Goal: Transaction & Acquisition: Purchase product/service

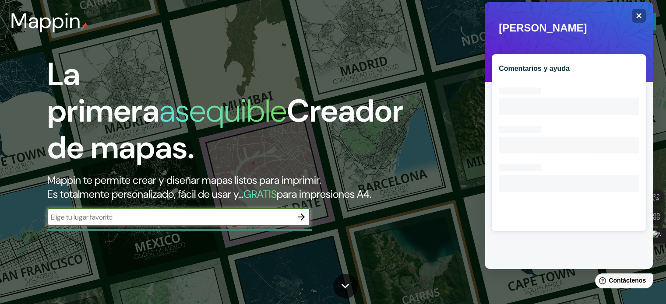
click at [296, 222] on icon "button" at bounding box center [301, 217] width 11 height 11
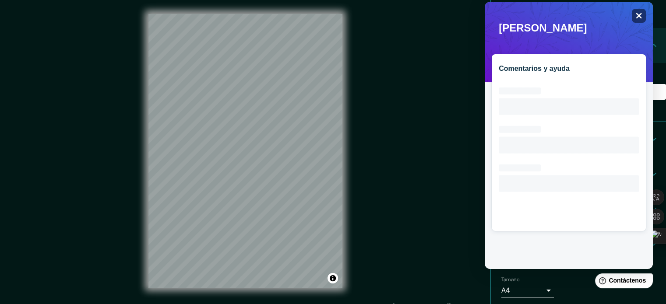
click at [638, 16] on icon "Cerca" at bounding box center [639, 16] width 6 height 6
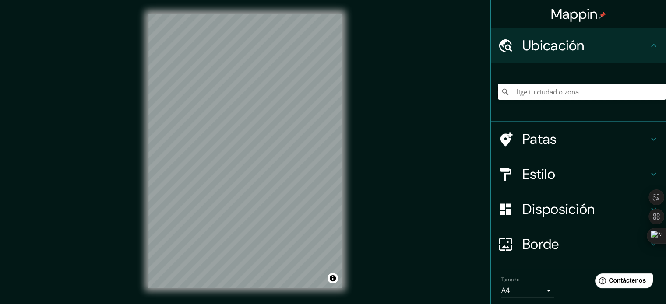
click at [587, 88] on input "Elige tu ciudad o zona" at bounding box center [582, 92] width 168 height 16
paste input "DELEGACION DE [PERSON_NAME] TIJIUANA"
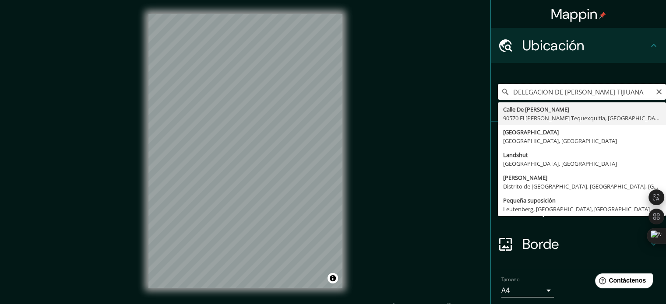
click at [581, 92] on input "DELEGACION DE [PERSON_NAME] TIJIUANA" at bounding box center [582, 92] width 168 height 16
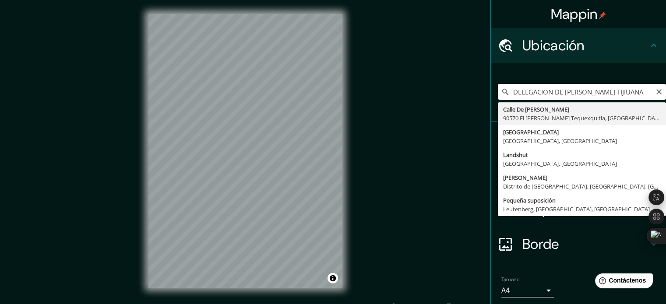
click at [581, 92] on input "DELEGACION DE [PERSON_NAME] TIJIUANA" at bounding box center [582, 92] width 168 height 16
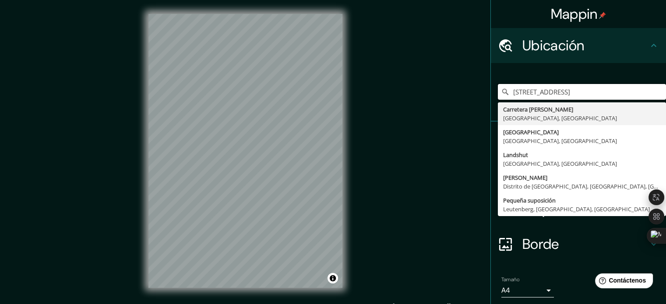
scroll to position [48, 0]
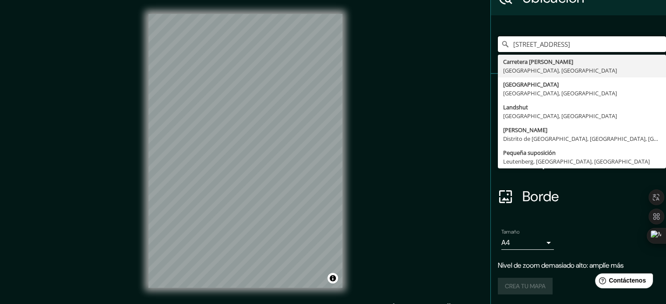
type input "[STREET_ADDRESS]"
click at [582, 196] on h4 "Borde" at bounding box center [585, 197] width 126 height 18
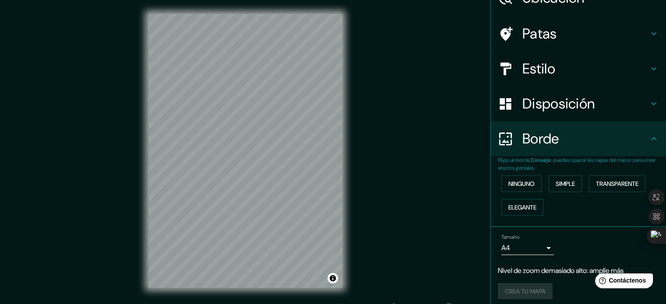
click at [613, 70] on h4 "Estilo" at bounding box center [585, 69] width 126 height 18
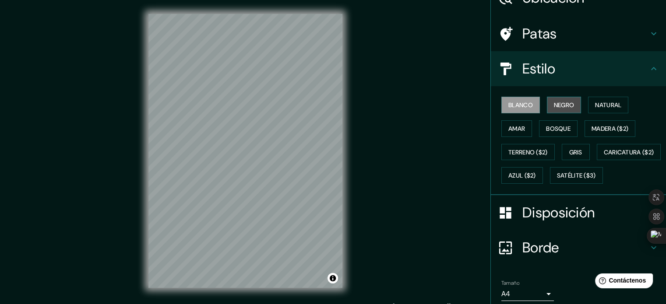
click at [560, 106] on font "Negro" at bounding box center [564, 105] width 21 height 8
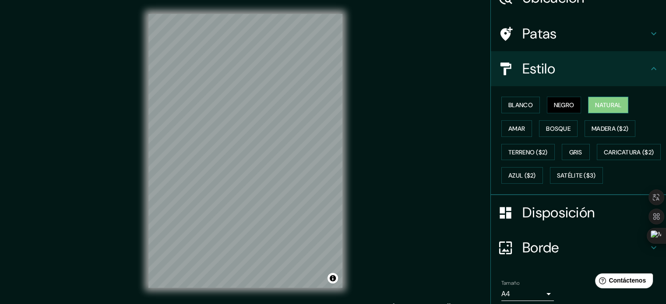
click at [599, 108] on font "Natural" at bounding box center [608, 104] width 26 height 11
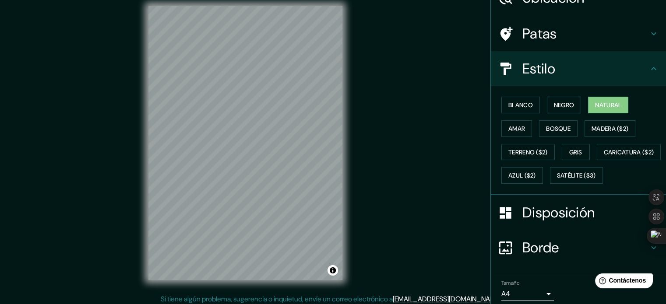
scroll to position [11, 0]
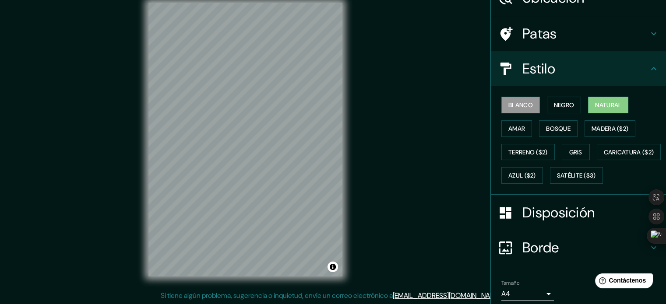
click at [518, 103] on font "Blanco" at bounding box center [520, 105] width 25 height 8
click at [557, 105] on font "Negro" at bounding box center [564, 105] width 21 height 8
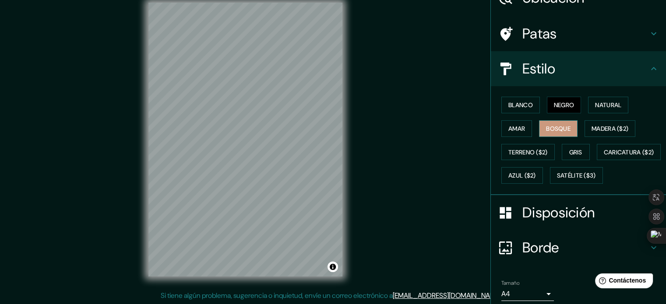
click at [567, 129] on button "Bosque" at bounding box center [558, 128] width 39 height 17
click at [508, 127] on font "Amar" at bounding box center [516, 129] width 17 height 8
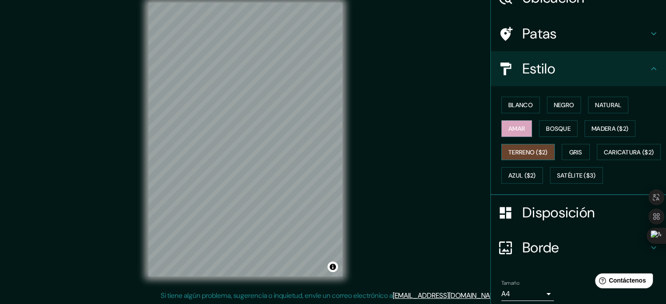
click at [529, 149] on font "Terreno ($2)" at bounding box center [527, 152] width 39 height 8
click at [574, 153] on font "Gris" at bounding box center [575, 152] width 13 height 8
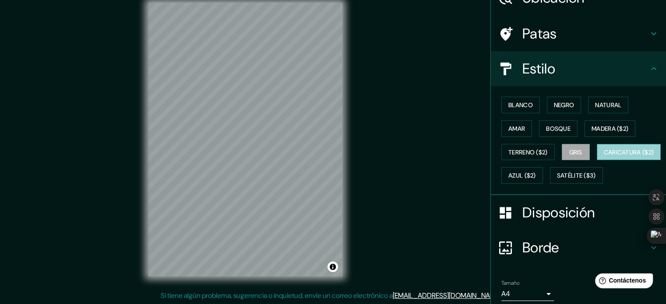
click at [604, 156] on font "Caricatura ($2)" at bounding box center [629, 152] width 50 height 8
click at [536, 173] on font "Azul ($2)" at bounding box center [522, 176] width 28 height 8
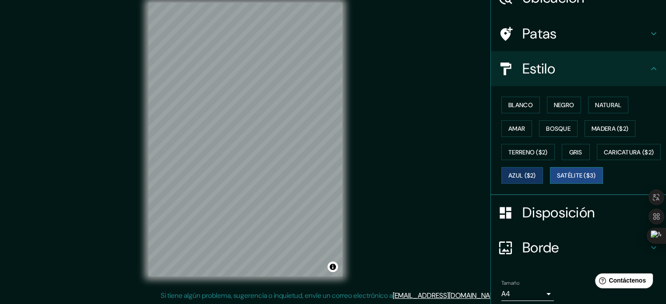
click at [557, 181] on font "Satélite ($3)" at bounding box center [576, 175] width 39 height 11
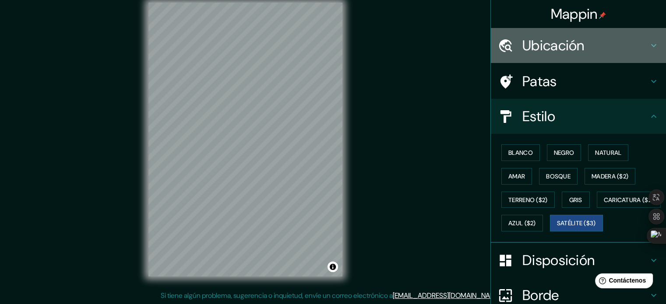
click at [615, 52] on h4 "Ubicación" at bounding box center [585, 46] width 126 height 18
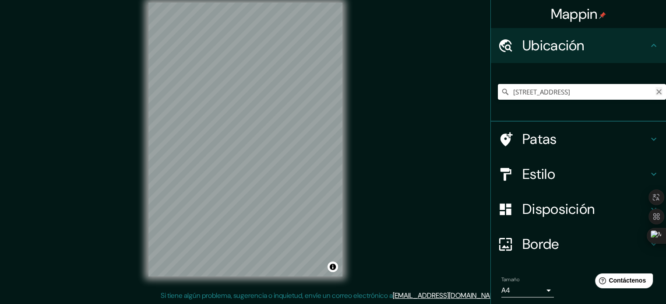
click at [656, 91] on icon "Claro" at bounding box center [658, 91] width 5 height 5
click at [563, 88] on input "Elige tu ciudad o zona" at bounding box center [582, 92] width 168 height 16
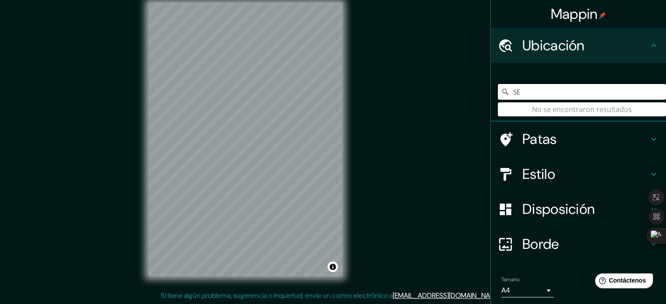
type input "S"
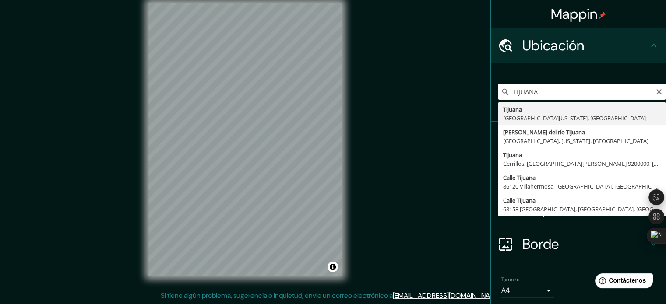
type input "Tijuana, [GEOGRAPHIC_DATA][US_STATE], [GEOGRAPHIC_DATA]"
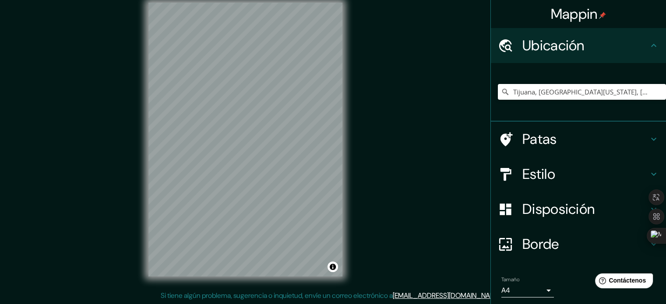
click at [553, 150] on div "Patas" at bounding box center [578, 139] width 175 height 35
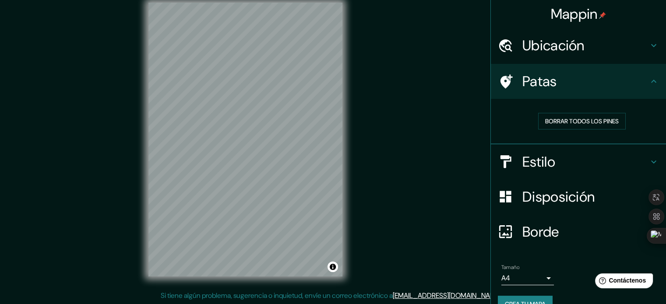
click at [534, 170] on div "Estilo" at bounding box center [578, 161] width 175 height 35
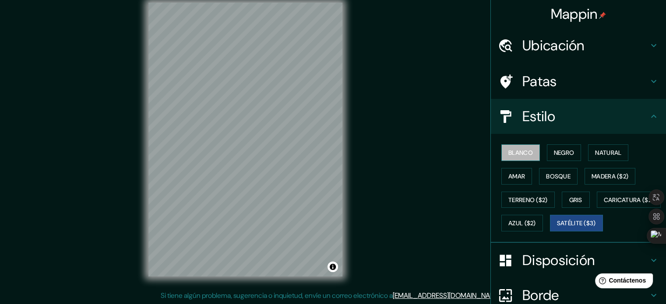
click at [516, 155] on font "Blanco" at bounding box center [520, 153] width 25 height 8
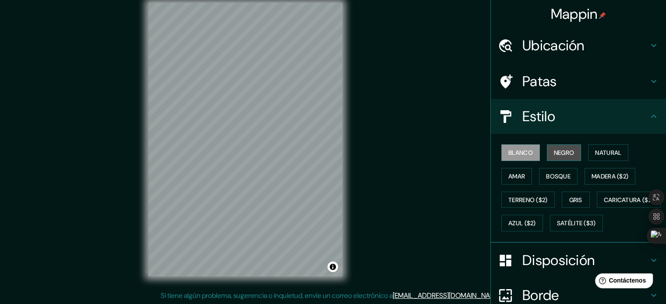
click at [555, 154] on font "Negro" at bounding box center [564, 153] width 21 height 8
click at [334, 264] on button "Activar o desactivar atribución" at bounding box center [332, 267] width 11 height 11
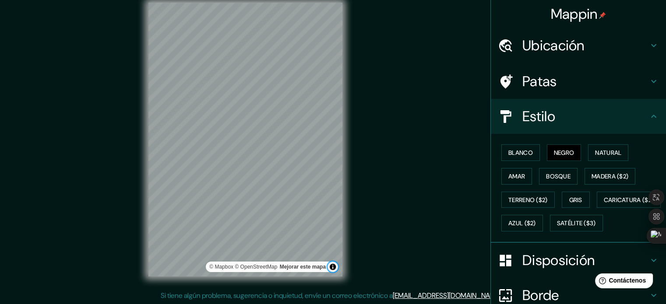
click at [334, 264] on button "Activar o desactivar atribución" at bounding box center [332, 267] width 11 height 11
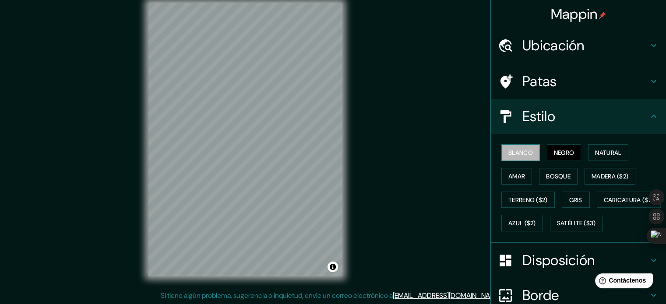
click at [512, 153] on font "Blanco" at bounding box center [520, 153] width 25 height 8
